Goal: Task Accomplishment & Management: Manage account settings

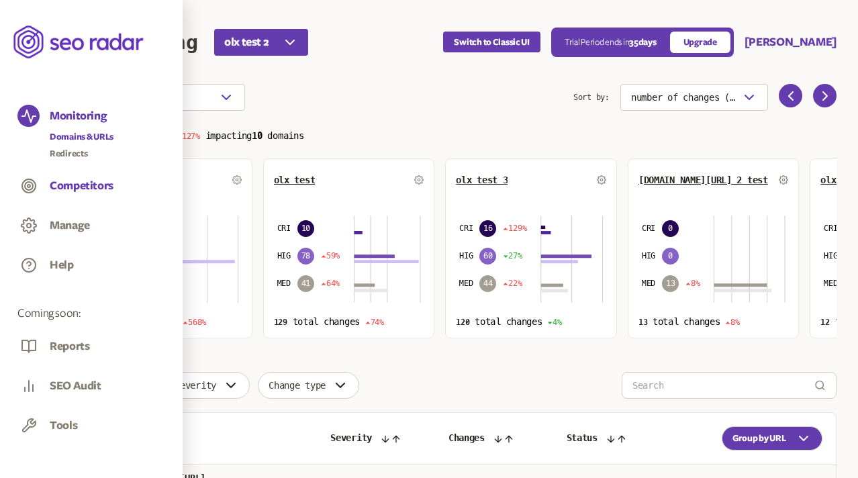
click at [73, 186] on button "Competitors" at bounding box center [82, 186] width 64 height 15
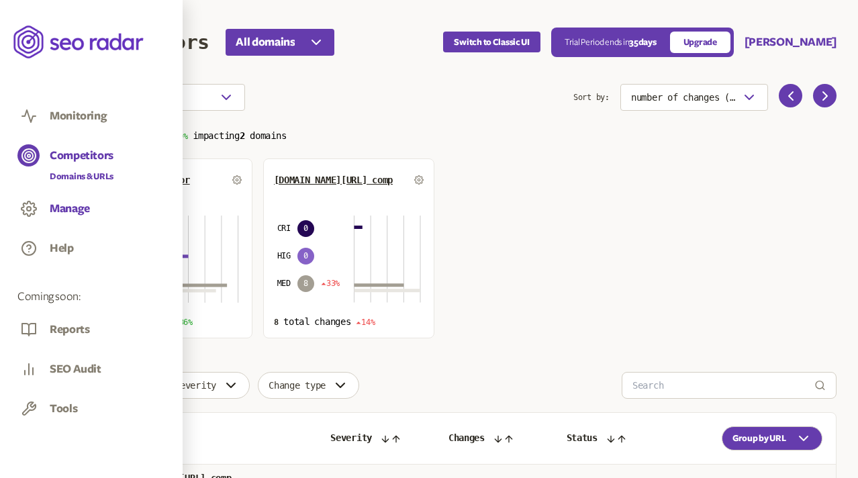
click at [53, 209] on button "Manage" at bounding box center [70, 208] width 40 height 15
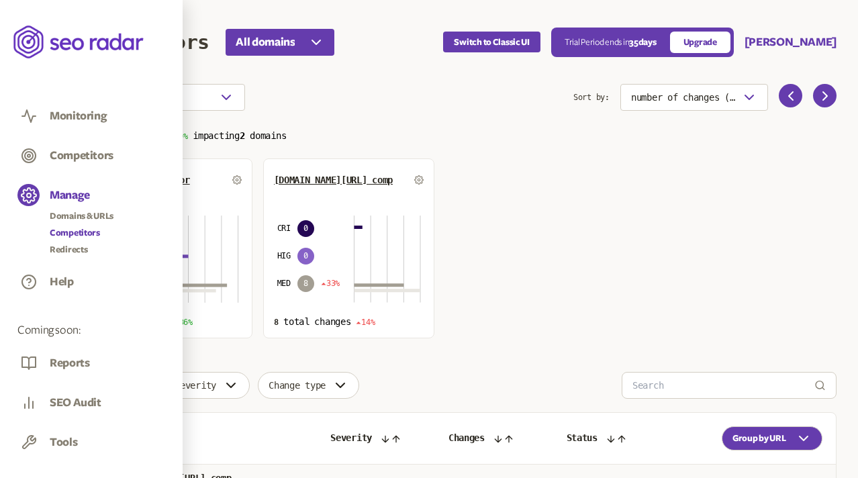
click at [77, 230] on link "Competitors" at bounding box center [82, 232] width 64 height 13
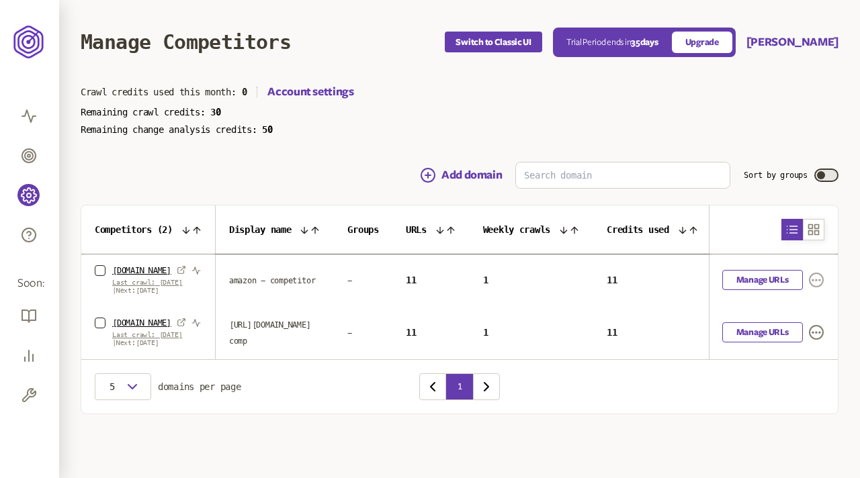
click at [816, 281] on icon "button" at bounding box center [816, 280] width 8 height 1
click at [799, 303] on link "Settings" at bounding box center [796, 306] width 32 height 11
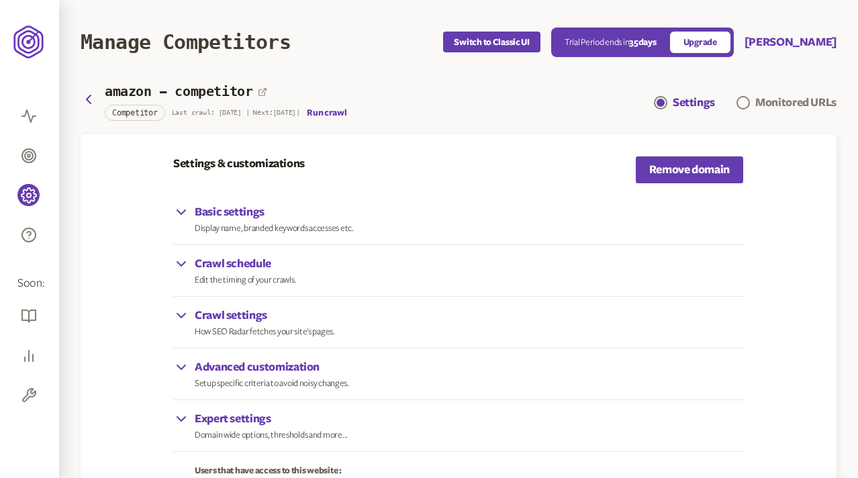
click at [312, 224] on p "Display name, branded keywords accesses etc." at bounding box center [274, 228] width 159 height 11
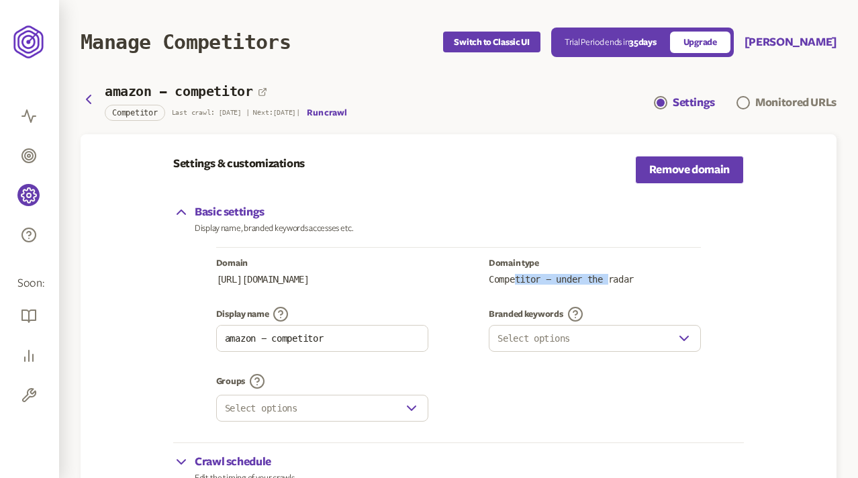
drag, startPoint x: 514, startPoint y: 278, endPoint x: 615, endPoint y: 278, distance: 101.4
click at [615, 278] on p "Competitor - under the radar" at bounding box center [595, 279] width 212 height 11
drag, startPoint x: 622, startPoint y: 279, endPoint x: 551, endPoint y: 279, distance: 71.2
click at [551, 279] on p "Competitor - under the radar" at bounding box center [595, 279] width 212 height 11
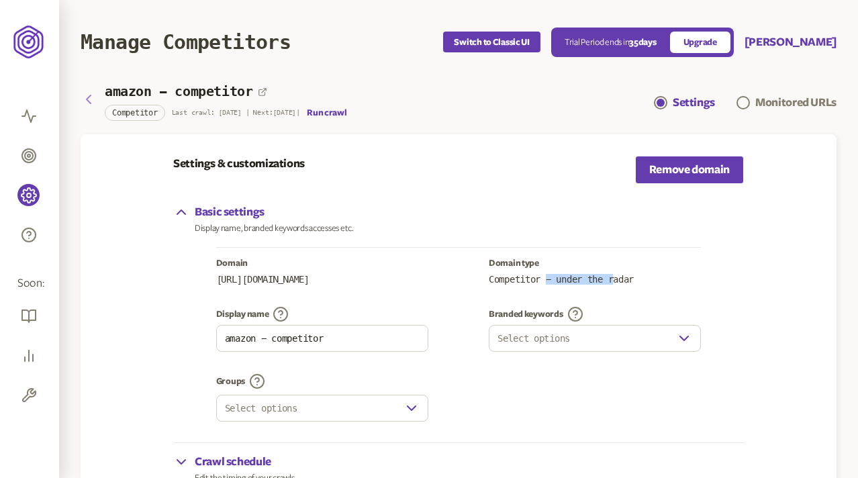
click at [90, 96] on icon "button" at bounding box center [89, 99] width 4 height 8
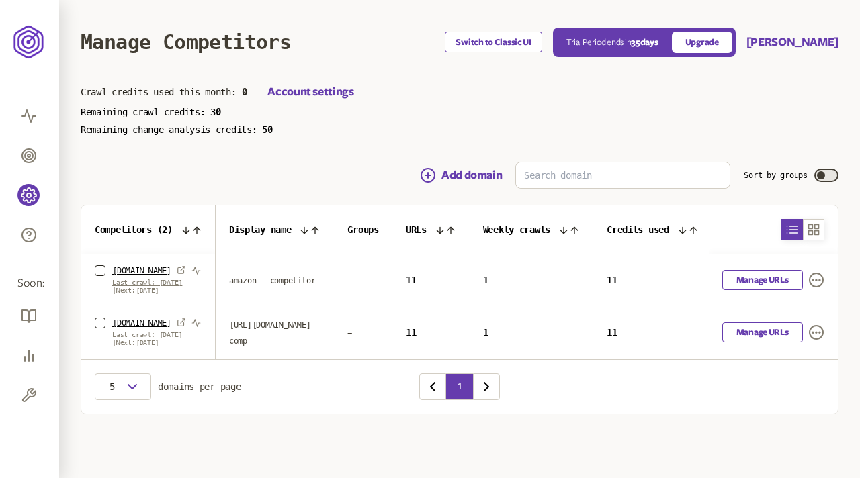
click at [515, 40] on button "Switch to Classic UI" at bounding box center [493, 42] width 97 height 21
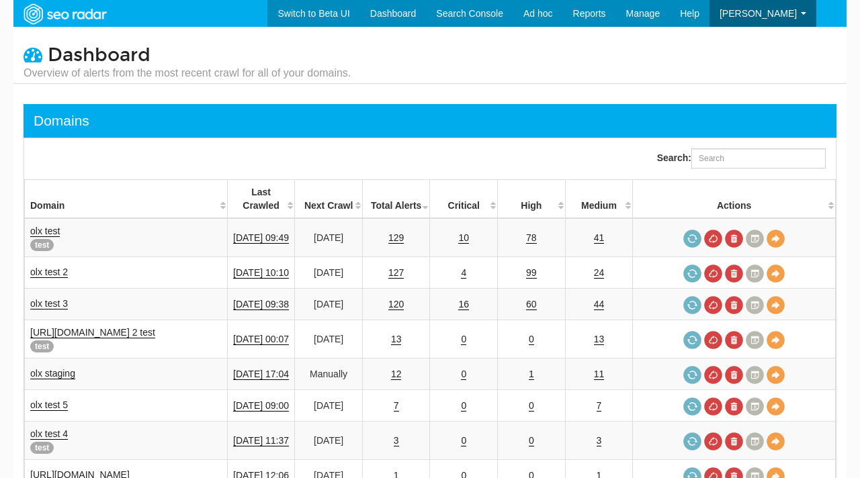
select select "25"
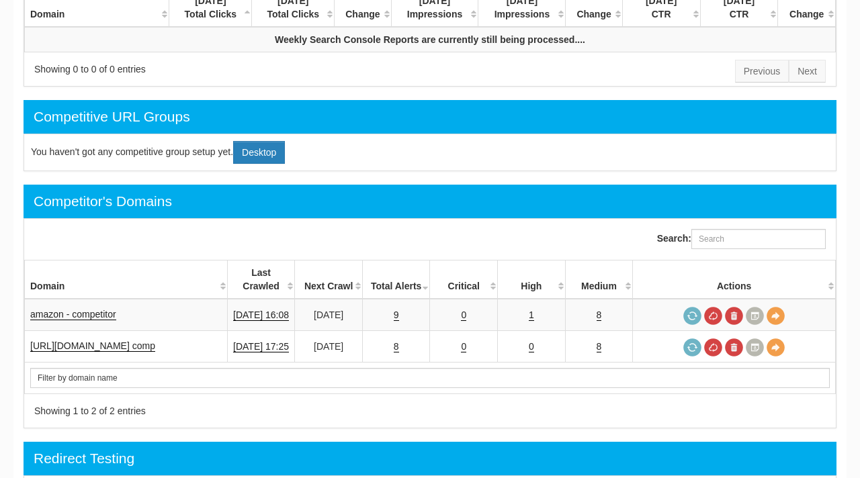
scroll to position [752, 0]
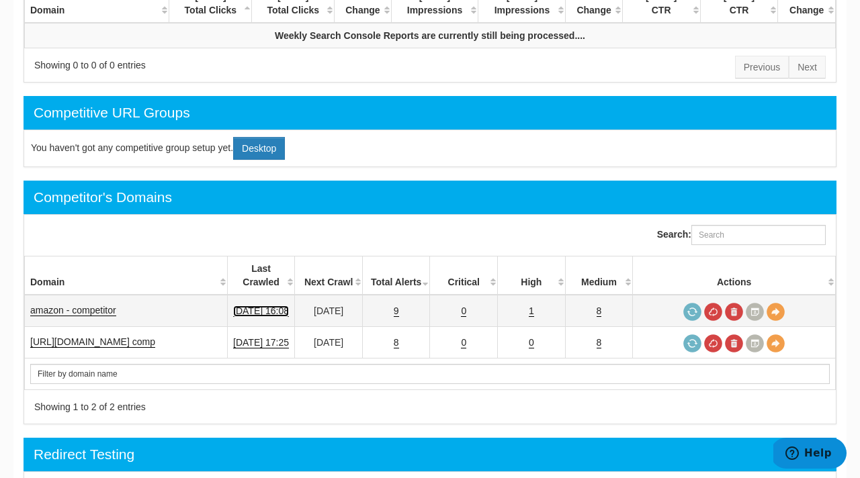
click at [253, 306] on link "[DATE] 16:08" at bounding box center [261, 311] width 56 height 11
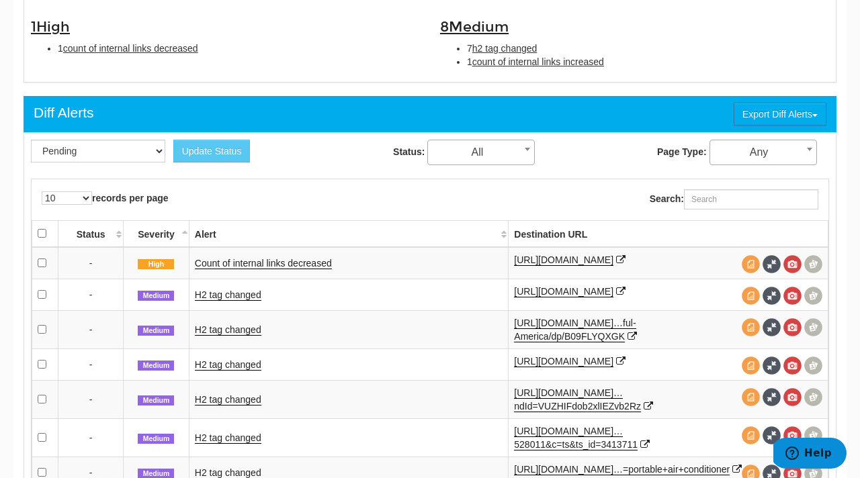
scroll to position [478, 0]
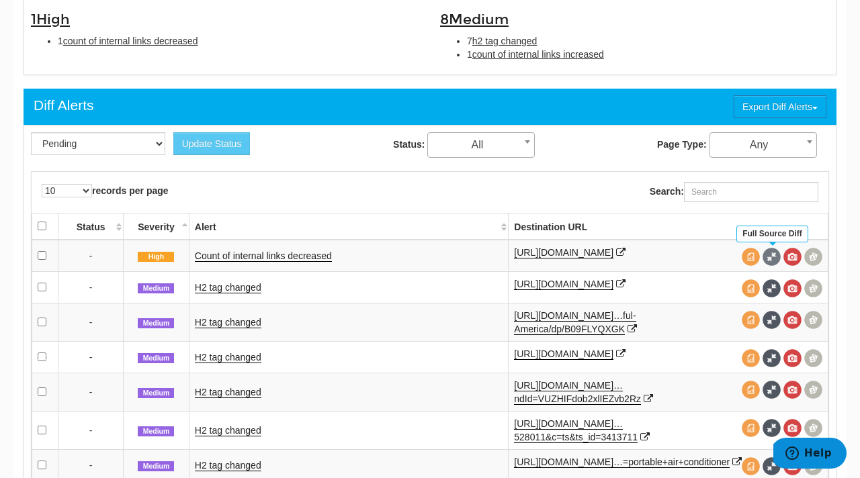
click at [768, 255] on span at bounding box center [771, 257] width 18 height 18
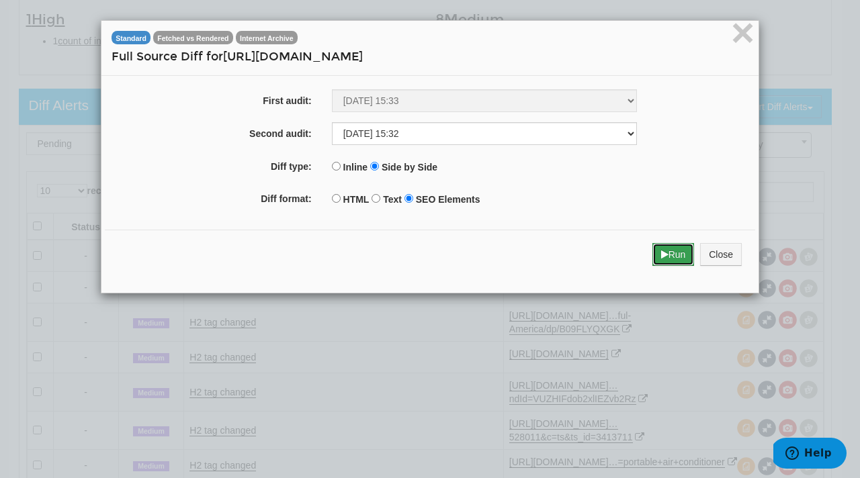
click at [674, 255] on button "Run" at bounding box center [673, 254] width 42 height 23
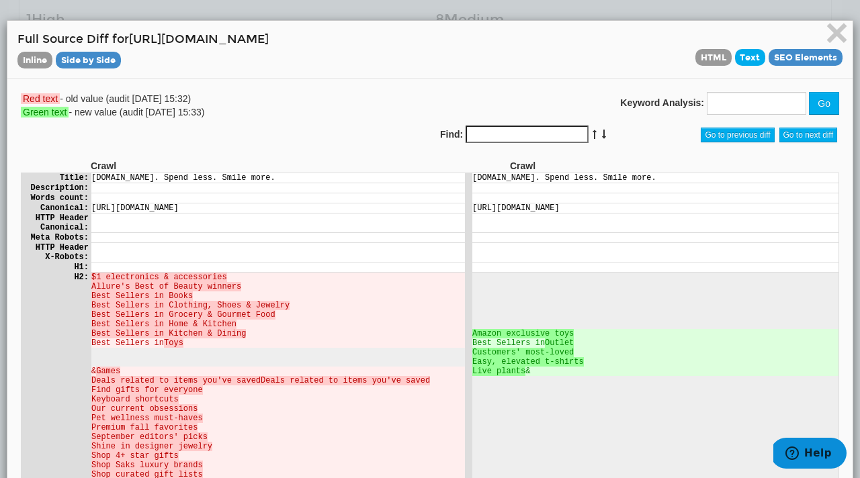
scroll to position [0, 0]
click at [750, 59] on span "Text" at bounding box center [750, 57] width 31 height 17
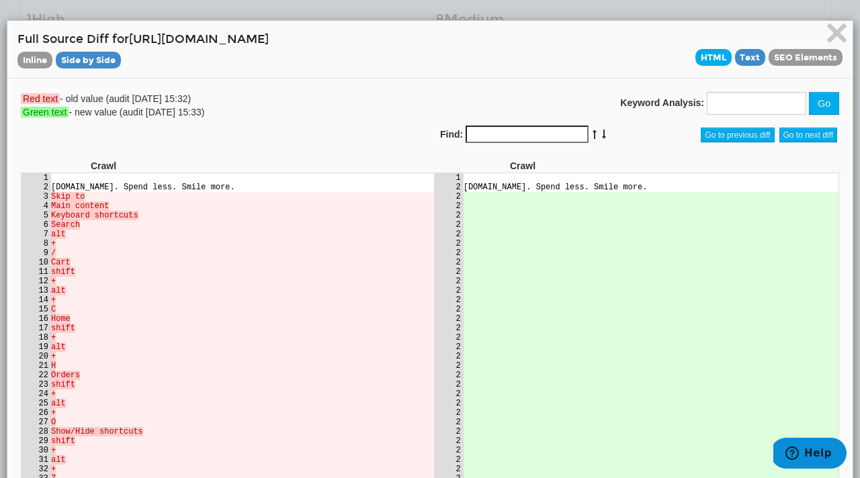
click at [709, 51] on span "HTML" at bounding box center [713, 57] width 36 height 17
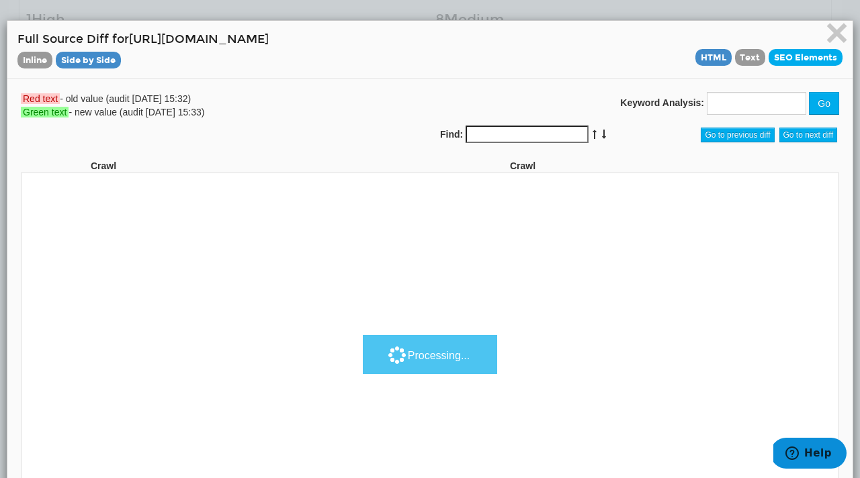
click at [795, 60] on span "SEO Elements" at bounding box center [805, 57] width 74 height 17
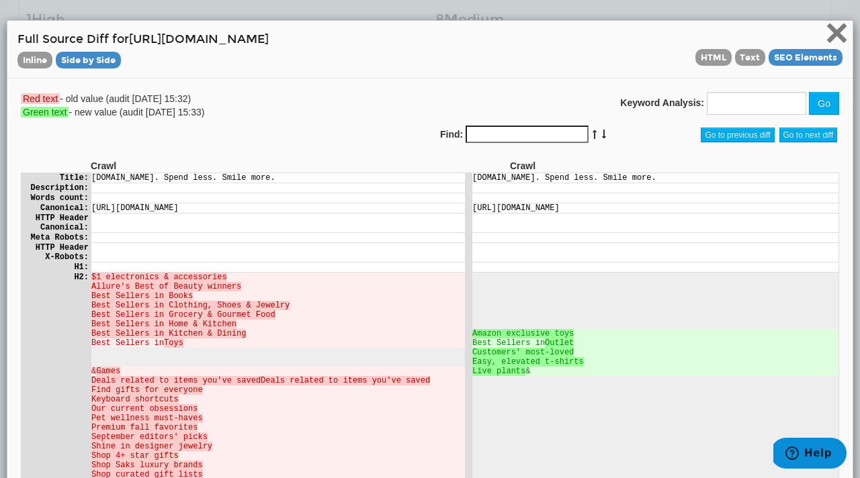
click at [839, 45] on span "×" at bounding box center [837, 32] width 24 height 45
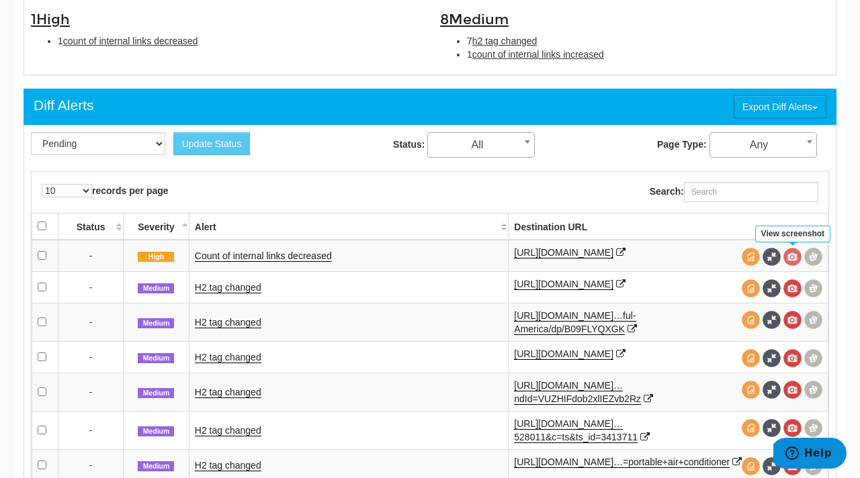
click at [793, 259] on span at bounding box center [792, 257] width 18 height 18
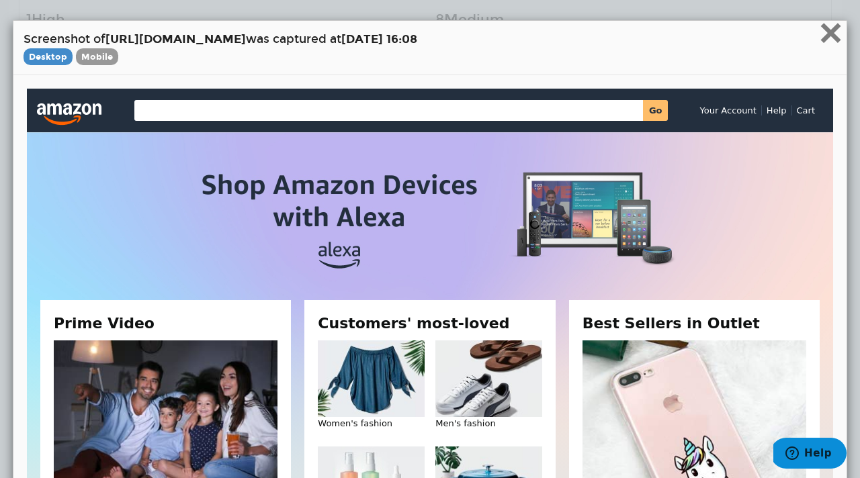
click at [825, 36] on span "×" at bounding box center [831, 32] width 24 height 45
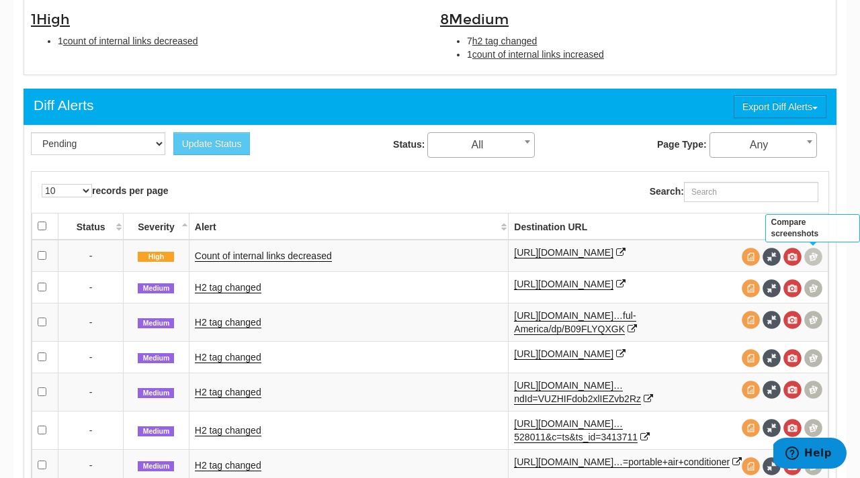
click at [813, 257] on span at bounding box center [813, 257] width 18 height 18
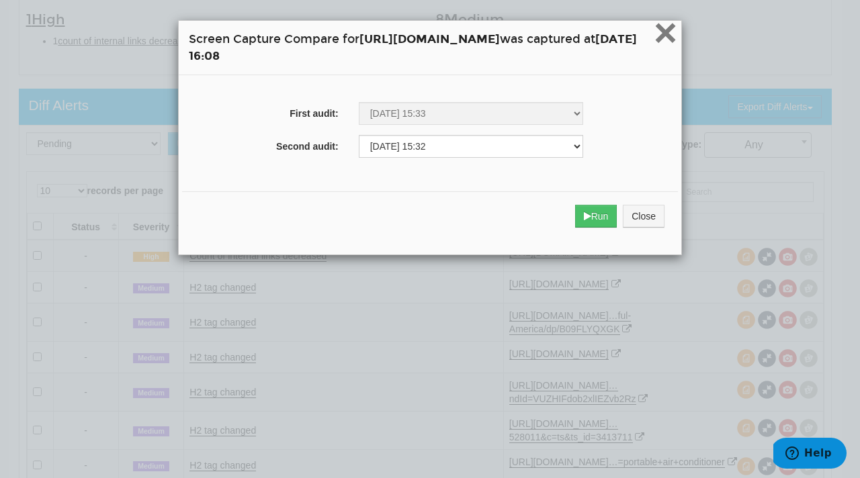
click at [677, 40] on span "×" at bounding box center [666, 32] width 24 height 45
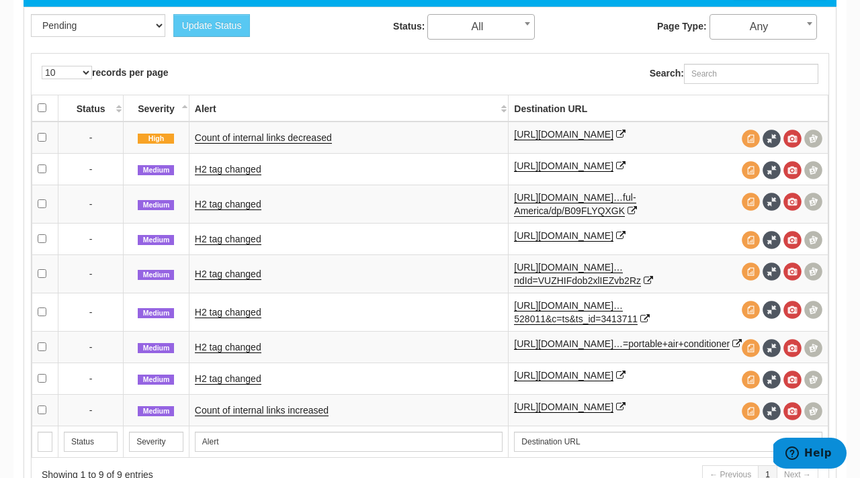
scroll to position [607, 0]
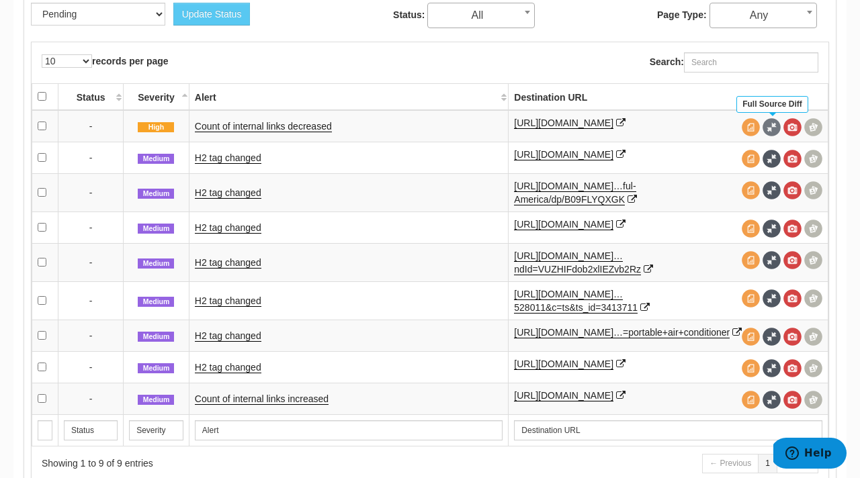
click at [770, 126] on span at bounding box center [771, 127] width 18 height 18
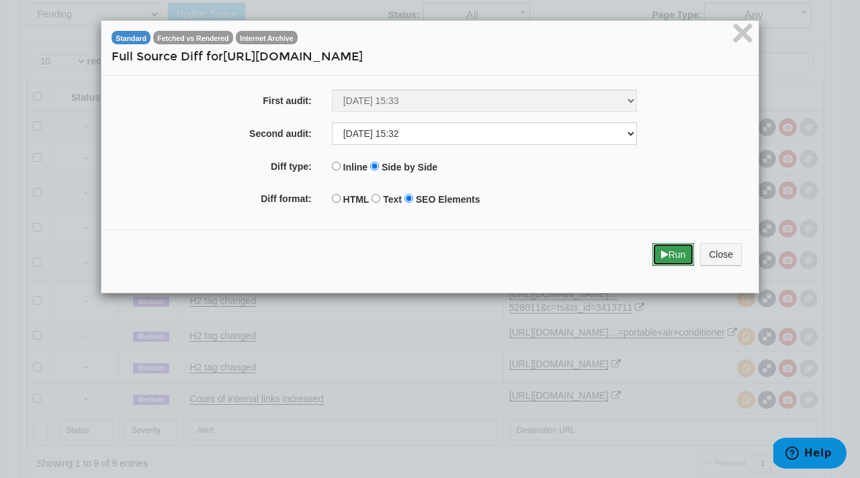
click at [674, 263] on button "Run" at bounding box center [673, 254] width 42 height 23
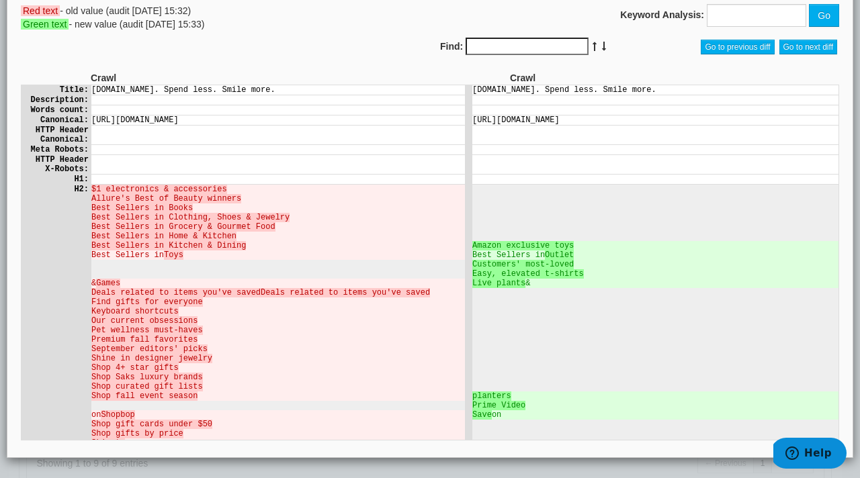
scroll to position [0, 0]
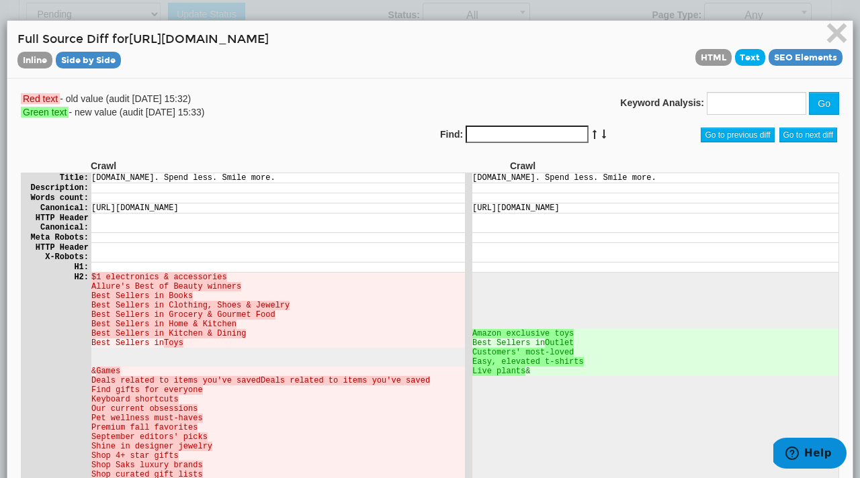
click at [750, 60] on span "Text" at bounding box center [750, 57] width 31 height 17
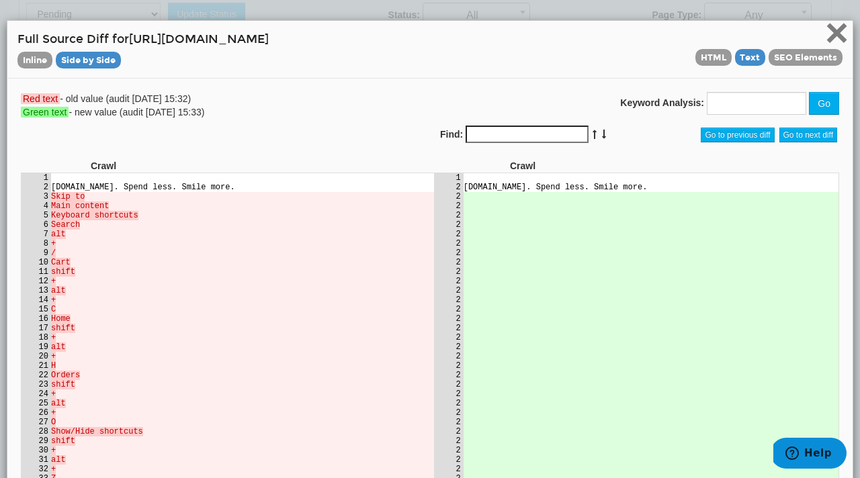
click at [838, 34] on span "×" at bounding box center [837, 32] width 24 height 45
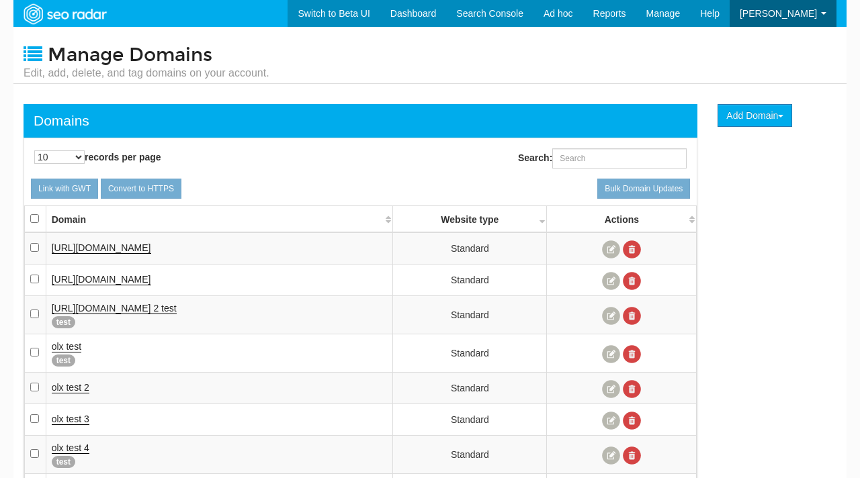
scroll to position [54, 0]
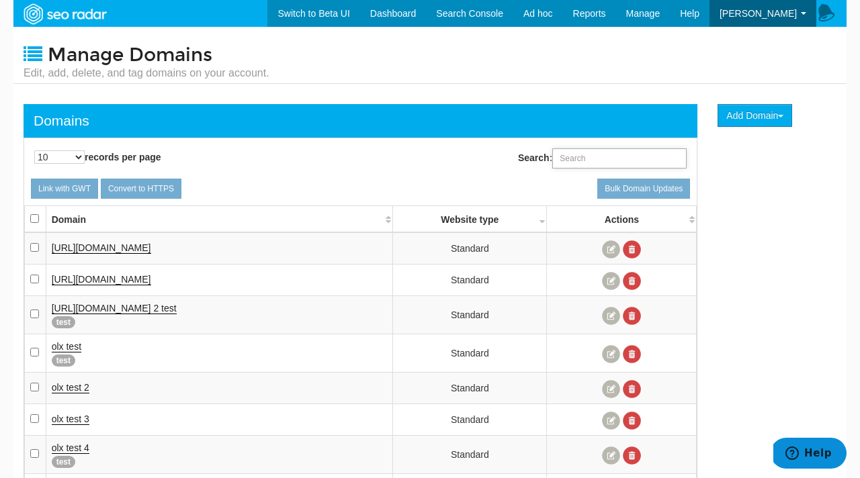
click at [627, 161] on input "Search:" at bounding box center [619, 158] width 134 height 20
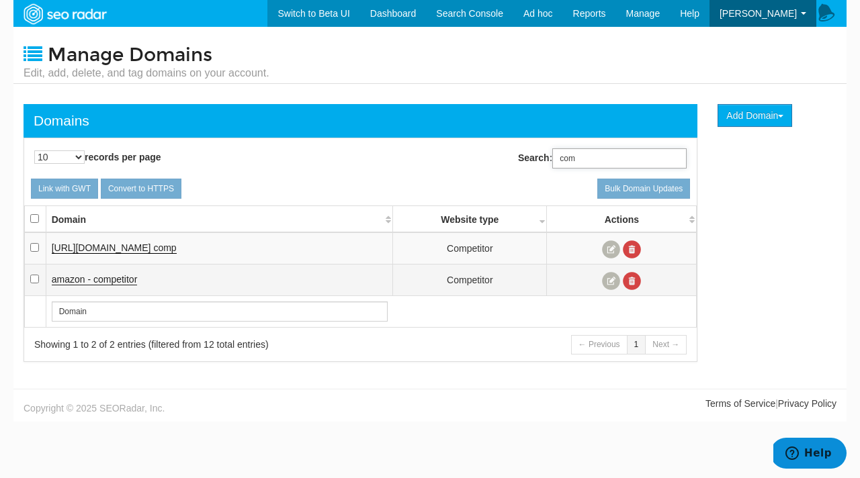
type input "com"
click at [120, 280] on span "amazon - competitor" at bounding box center [95, 279] width 86 height 11
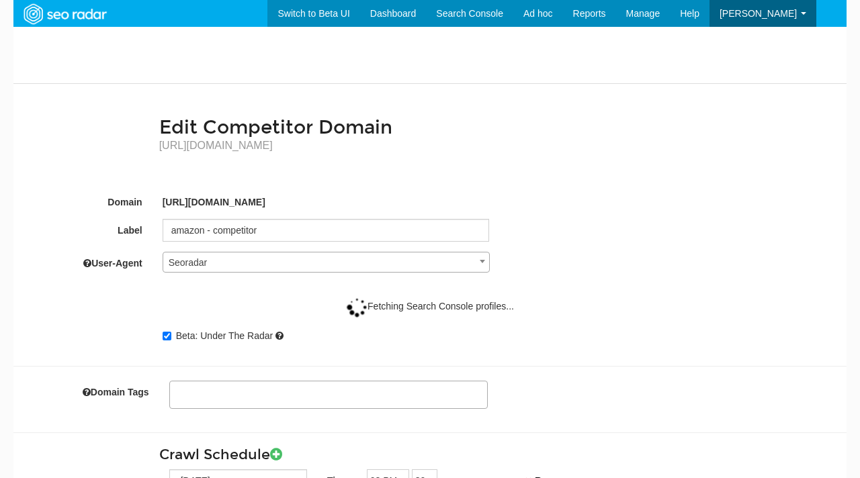
select select
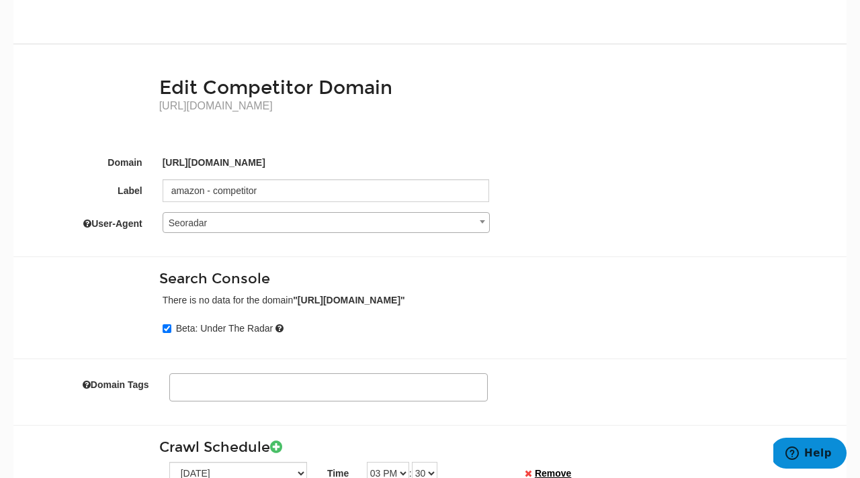
scroll to position [9, 0]
